Goal: Browse casually

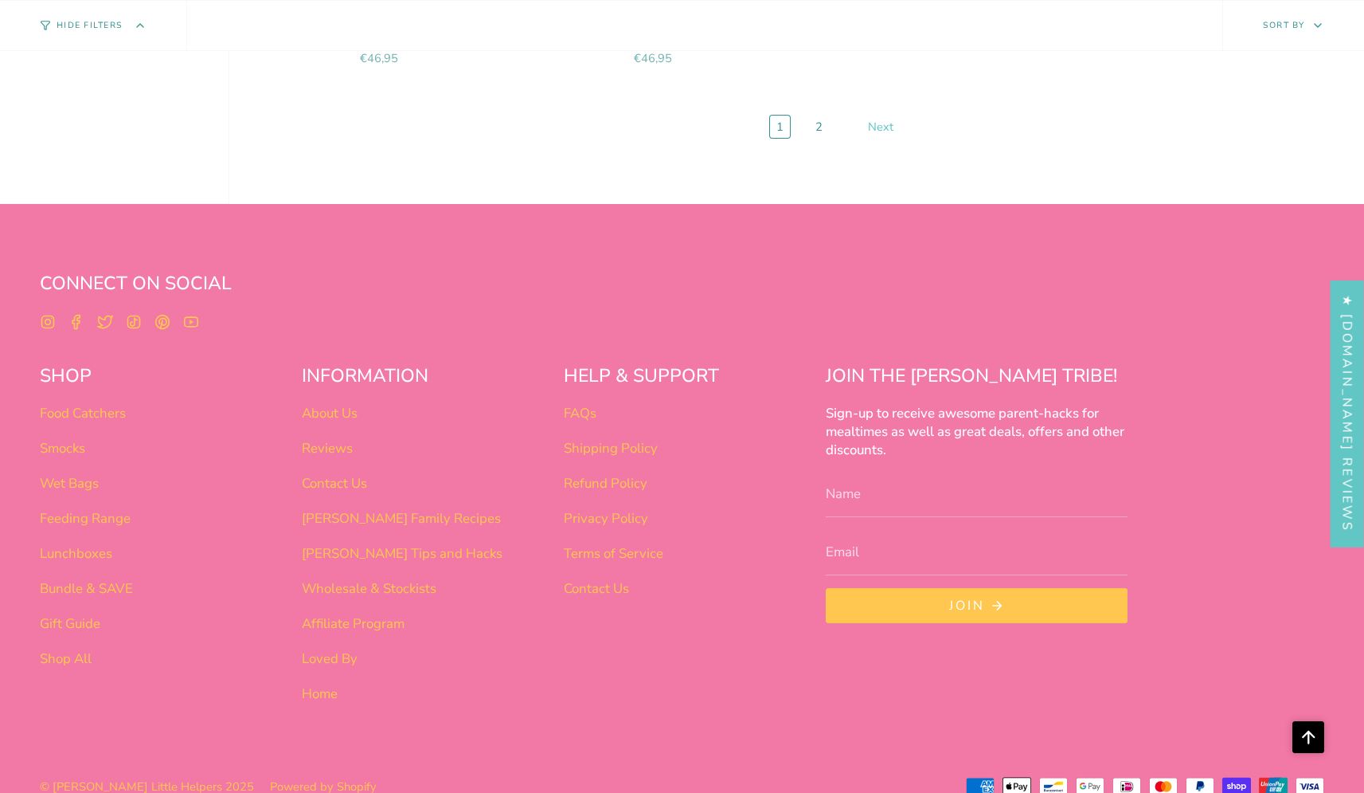
scroll to position [6750, 0]
